Goal: Browse casually: Explore the website without a specific task or goal

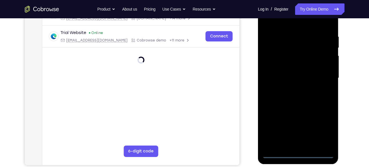
scroll to position [101, 0]
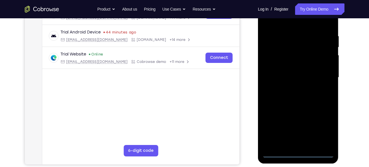
click at [296, 151] on div at bounding box center [298, 77] width 72 height 160
click at [324, 126] on div at bounding box center [298, 77] width 72 height 160
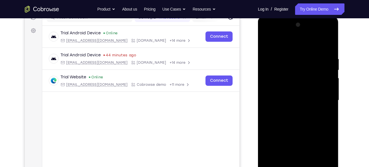
scroll to position [78, 0]
click at [285, 42] on div at bounding box center [298, 101] width 72 height 160
click at [321, 97] on div at bounding box center [298, 101] width 72 height 160
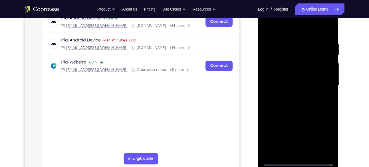
scroll to position [97, 0]
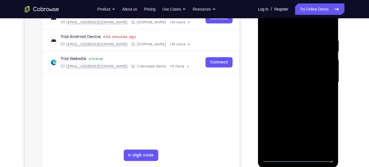
click at [292, 91] on div at bounding box center [298, 82] width 72 height 160
click at [288, 73] on div at bounding box center [298, 82] width 72 height 160
click at [288, 70] on div at bounding box center [298, 82] width 72 height 160
click at [288, 81] on div at bounding box center [298, 82] width 72 height 160
click at [289, 100] on div at bounding box center [298, 82] width 72 height 160
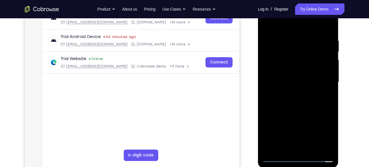
click at [292, 99] on div at bounding box center [298, 82] width 72 height 160
click at [292, 107] on div at bounding box center [298, 82] width 72 height 160
click at [291, 34] on div at bounding box center [298, 82] width 72 height 160
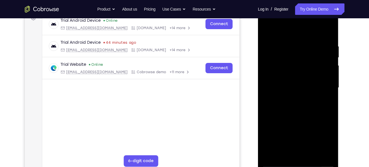
click at [327, 33] on div at bounding box center [298, 88] width 72 height 160
click at [307, 38] on div at bounding box center [298, 88] width 72 height 160
click at [326, 31] on div at bounding box center [298, 88] width 72 height 160
drag, startPoint x: 312, startPoint y: 44, endPoint x: 261, endPoint y: 44, distance: 51.3
click at [261, 44] on div at bounding box center [298, 88] width 81 height 170
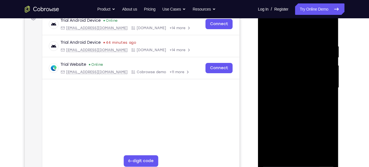
scroll to position [106, 0]
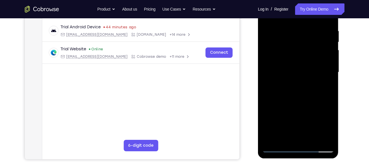
click at [311, 139] on div at bounding box center [298, 72] width 72 height 160
click at [305, 104] on div at bounding box center [298, 72] width 72 height 160
click at [328, 35] on div at bounding box center [298, 72] width 72 height 160
click at [301, 36] on div at bounding box center [298, 72] width 72 height 160
click at [300, 72] on div at bounding box center [298, 72] width 72 height 160
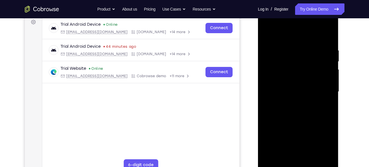
scroll to position [86, 0]
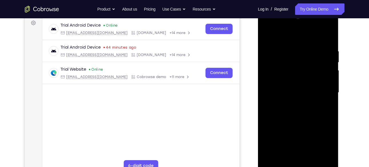
click at [267, 33] on div at bounding box center [298, 93] width 72 height 160
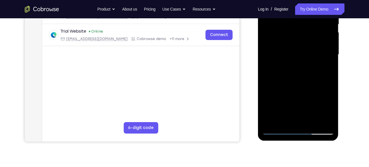
scroll to position [124, 0]
click at [271, 122] on div at bounding box center [298, 54] width 72 height 160
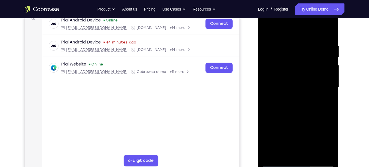
scroll to position [90, 0]
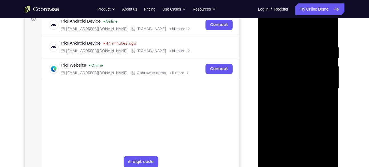
drag, startPoint x: 294, startPoint y: 54, endPoint x: 293, endPoint y: 106, distance: 51.3
click at [293, 106] on div at bounding box center [298, 89] width 72 height 160
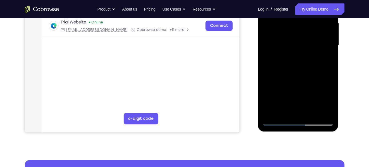
scroll to position [133, 0]
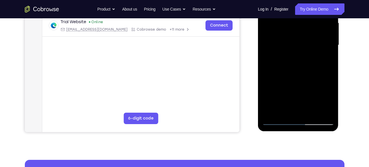
click at [283, 113] on div at bounding box center [298, 45] width 72 height 160
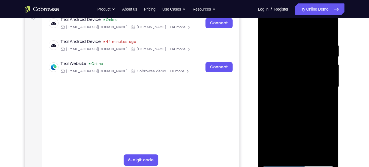
scroll to position [91, 0]
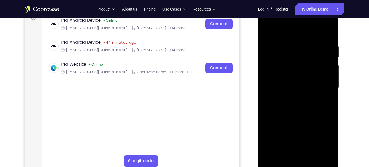
click at [282, 28] on div at bounding box center [298, 88] width 72 height 160
click at [286, 55] on div at bounding box center [298, 88] width 72 height 160
drag, startPoint x: 312, startPoint y: 122, endPoint x: 278, endPoint y: 120, distance: 34.0
click at [278, 120] on div at bounding box center [298, 88] width 72 height 160
click at [284, 130] on div at bounding box center [298, 88] width 72 height 160
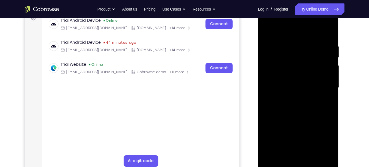
drag, startPoint x: 299, startPoint y: 115, endPoint x: 300, endPoint y: 78, distance: 37.4
click at [300, 78] on div at bounding box center [298, 88] width 72 height 160
click at [267, 28] on div at bounding box center [298, 88] width 72 height 160
drag, startPoint x: 325, startPoint y: 106, endPoint x: 276, endPoint y: 107, distance: 49.3
click at [276, 107] on div at bounding box center [298, 88] width 72 height 160
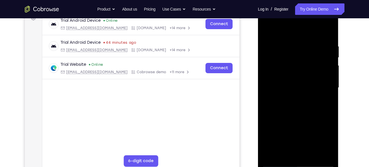
drag, startPoint x: 311, startPoint y: 104, endPoint x: 267, endPoint y: 100, distance: 44.4
click at [267, 100] on div at bounding box center [298, 88] width 72 height 160
drag, startPoint x: 311, startPoint y: 105, endPoint x: 292, endPoint y: 105, distance: 18.8
click at [292, 105] on div at bounding box center [298, 88] width 72 height 160
drag, startPoint x: 302, startPoint y: 103, endPoint x: 277, endPoint y: 103, distance: 25.1
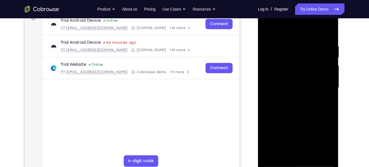
click at [277, 103] on div at bounding box center [298, 88] width 72 height 160
drag, startPoint x: 304, startPoint y: 105, endPoint x: 282, endPoint y: 106, distance: 21.4
click at [282, 106] on div at bounding box center [298, 88] width 72 height 160
click at [308, 112] on div at bounding box center [298, 88] width 72 height 160
click at [267, 30] on div at bounding box center [298, 88] width 72 height 160
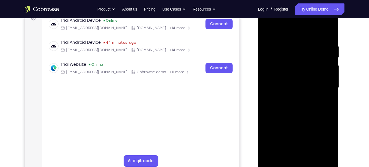
drag, startPoint x: 321, startPoint y: 101, endPoint x: 283, endPoint y: 102, distance: 38.2
click at [283, 102] on div at bounding box center [298, 88] width 72 height 160
click at [330, 113] on div at bounding box center [298, 88] width 72 height 160
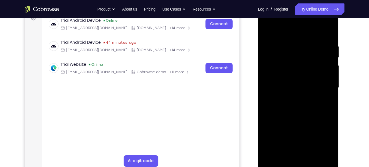
click at [330, 113] on div at bounding box center [298, 88] width 72 height 160
drag, startPoint x: 315, startPoint y: 107, endPoint x: 299, endPoint y: 107, distance: 15.7
click at [299, 107] on div at bounding box center [298, 88] width 72 height 160
click at [287, 113] on div at bounding box center [298, 88] width 72 height 160
drag, startPoint x: 301, startPoint y: 54, endPoint x: 295, endPoint y: 101, distance: 47.1
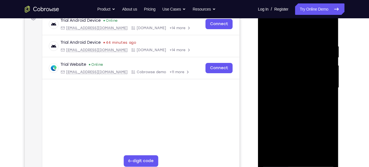
click at [295, 101] on div at bounding box center [298, 88] width 72 height 160
click at [293, 48] on div at bounding box center [298, 88] width 72 height 160
drag, startPoint x: 295, startPoint y: 69, endPoint x: 293, endPoint y: 48, distance: 21.8
click at [293, 48] on div at bounding box center [298, 88] width 72 height 160
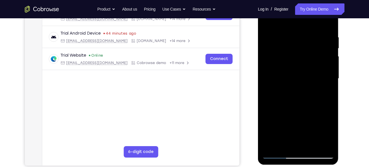
scroll to position [101, 0]
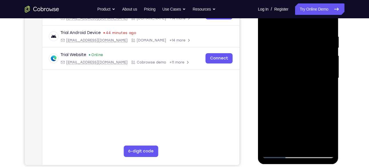
click at [330, 118] on div at bounding box center [298, 78] width 72 height 160
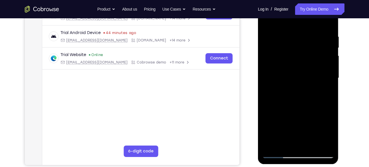
click at [330, 118] on div at bounding box center [298, 78] width 72 height 160
click at [283, 118] on div at bounding box center [298, 78] width 72 height 160
click at [281, 110] on div at bounding box center [298, 78] width 72 height 160
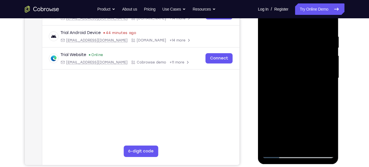
drag, startPoint x: 309, startPoint y: 50, endPoint x: 312, endPoint y: 104, distance: 53.9
click at [312, 104] on div at bounding box center [298, 78] width 72 height 160
click at [321, 79] on div at bounding box center [298, 78] width 72 height 160
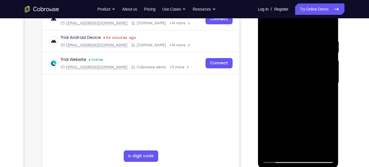
scroll to position [94, 0]
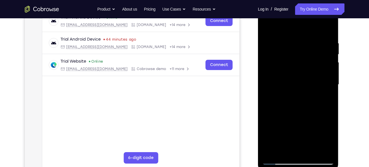
click at [267, 28] on div at bounding box center [298, 85] width 72 height 160
click at [280, 65] on div at bounding box center [298, 85] width 72 height 160
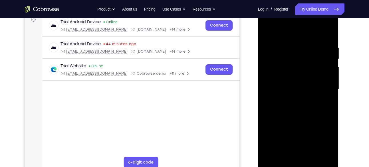
scroll to position [90, 0]
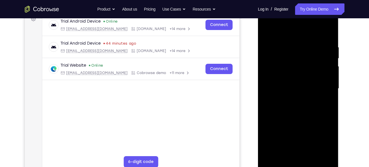
click at [325, 62] on div at bounding box center [298, 89] width 72 height 160
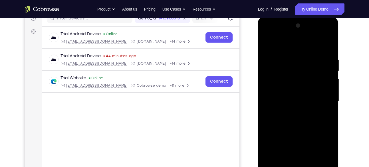
scroll to position [78, 0]
click at [326, 57] on div at bounding box center [298, 101] width 72 height 160
click at [329, 27] on div at bounding box center [298, 101] width 72 height 160
click at [289, 63] on div at bounding box center [298, 101] width 72 height 160
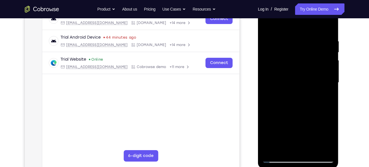
scroll to position [96, 0]
click at [267, 24] on div at bounding box center [298, 83] width 72 height 160
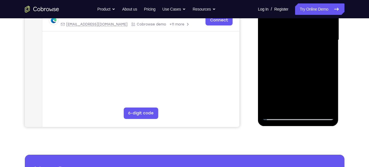
scroll to position [139, 0]
click at [277, 78] on div at bounding box center [298, 40] width 72 height 160
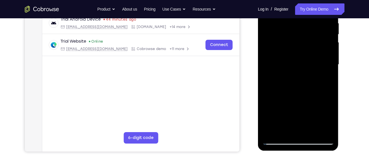
scroll to position [114, 0]
click at [319, 64] on div at bounding box center [298, 65] width 72 height 160
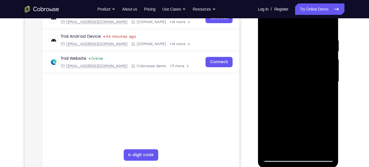
scroll to position [96, 0]
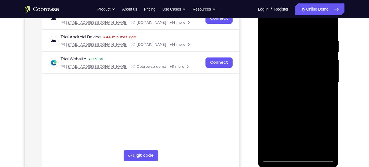
click at [266, 24] on div at bounding box center [298, 82] width 72 height 160
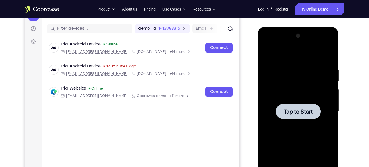
scroll to position [64, 0]
